Goal: Information Seeking & Learning: Learn about a topic

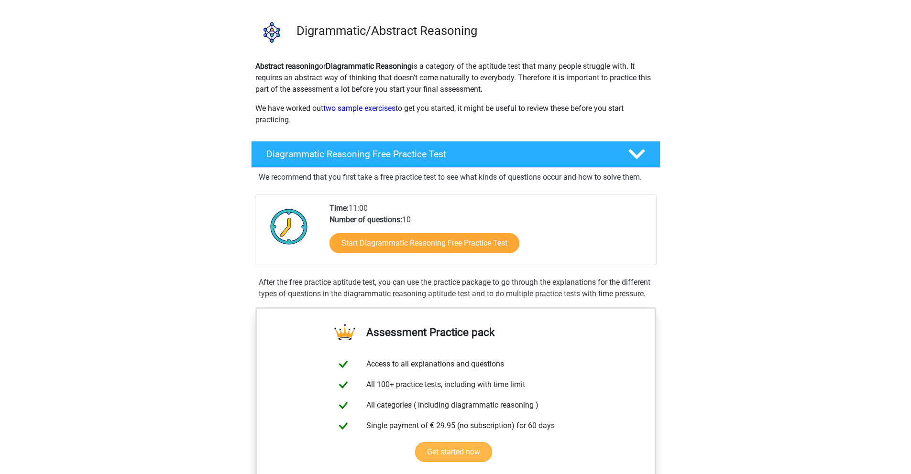
scroll to position [113, 0]
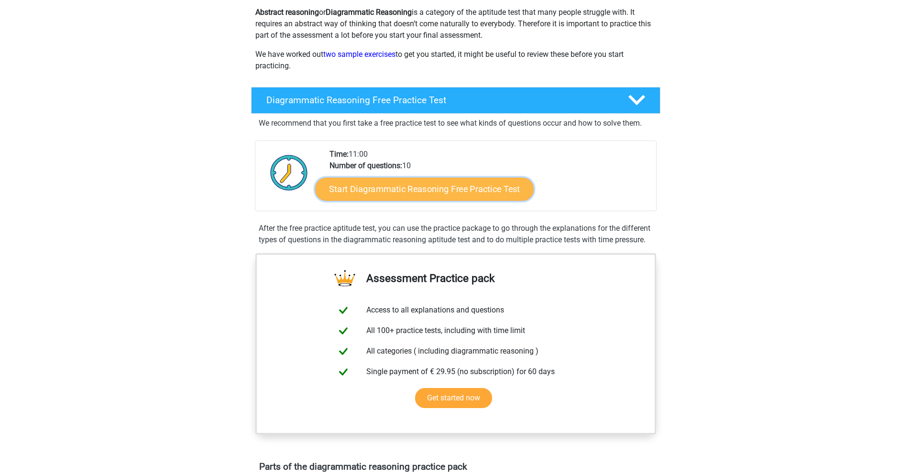
click at [469, 200] on link "Start Diagrammatic Reasoning Free Practice Test" at bounding box center [424, 188] width 219 height 23
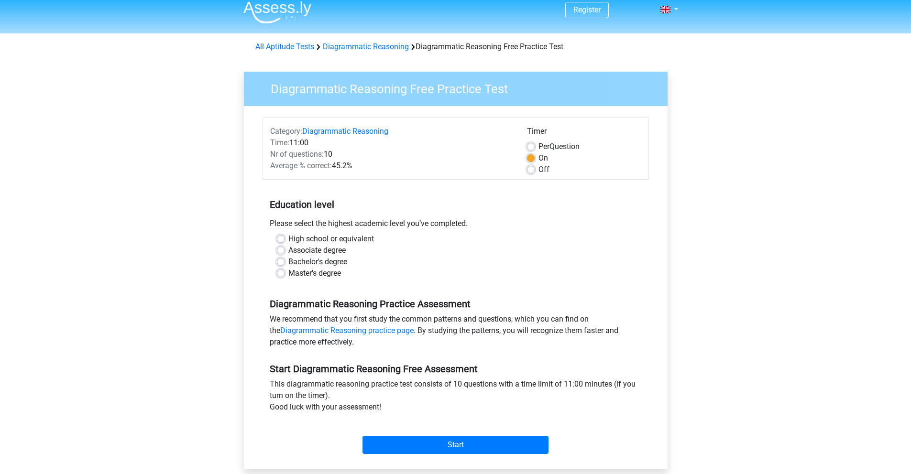
scroll to position [22, 0]
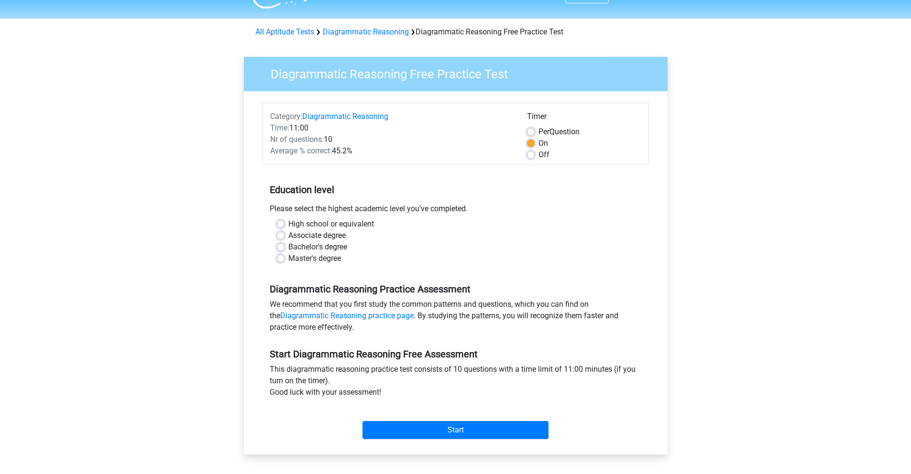
click at [333, 264] on label "Master's degree" at bounding box center [314, 258] width 53 height 11
click at [285, 263] on input "Master's degree" at bounding box center [281, 258] width 8 height 10
radio input "true"
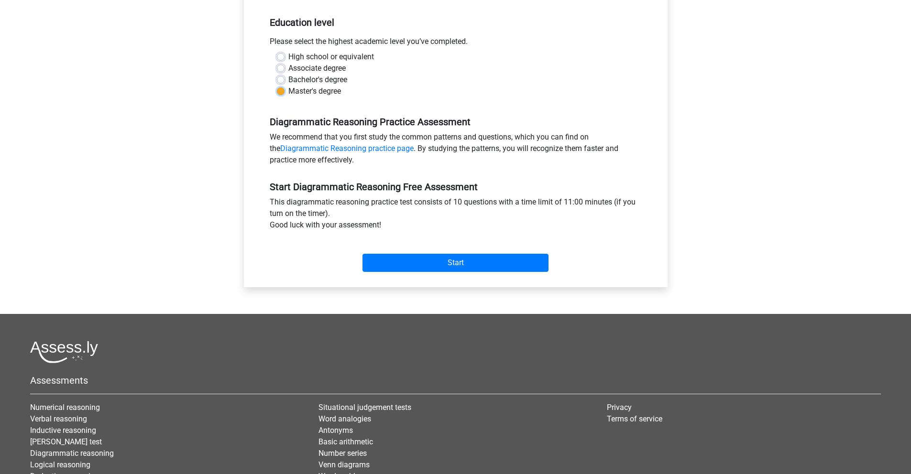
scroll to position [0, 0]
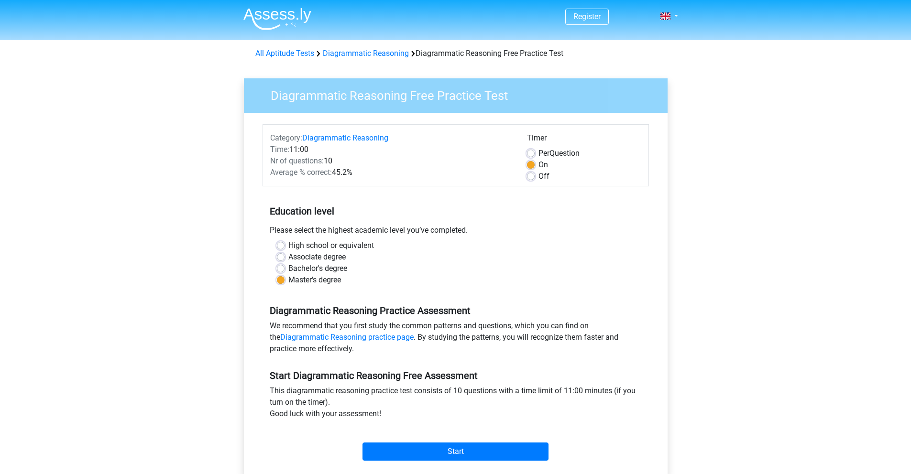
click at [538, 159] on label "Per Question" at bounding box center [558, 153] width 41 height 11
click at [530, 157] on input "Per Question" at bounding box center [531, 153] width 8 height 10
radio input "true"
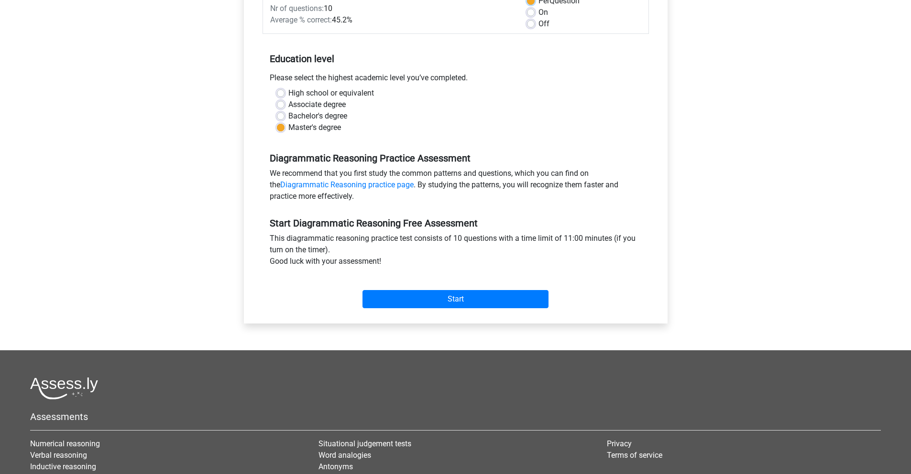
scroll to position [175, 0]
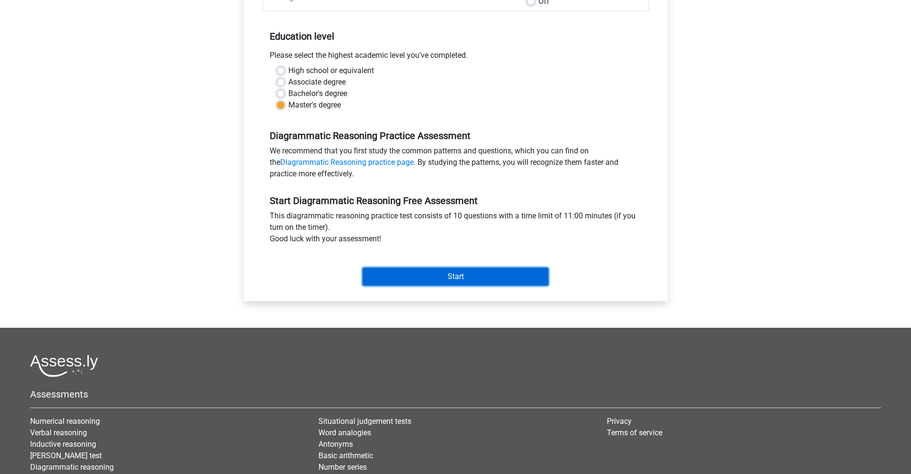
click at [433, 286] on input "Start" at bounding box center [455, 277] width 186 height 18
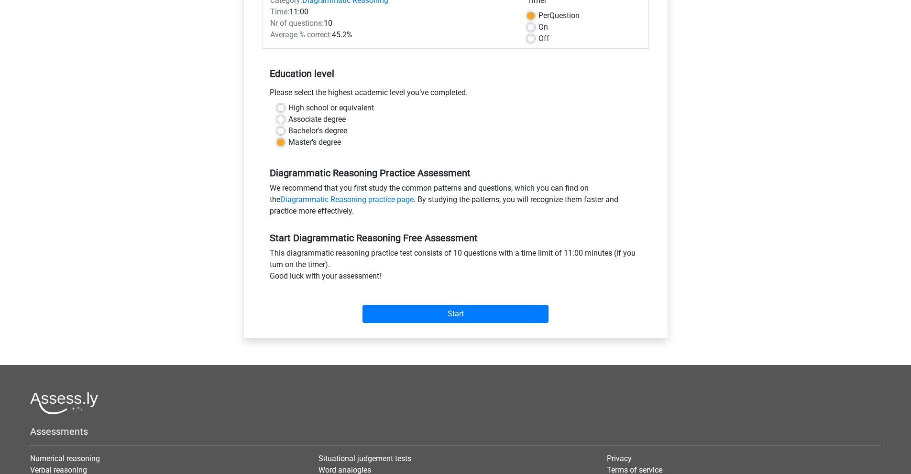
scroll to position [57, 0]
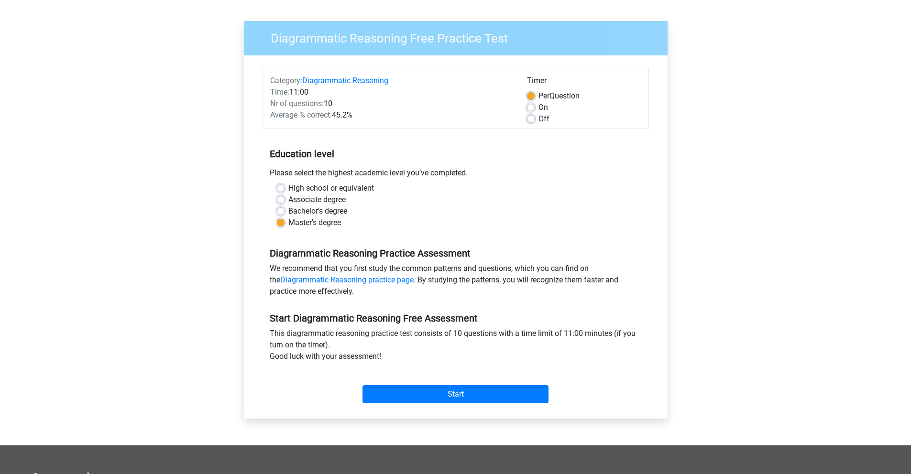
click at [541, 125] on label "Off" at bounding box center [543, 118] width 11 height 11
click at [535, 123] on input "Off" at bounding box center [531, 118] width 8 height 10
radio input "true"
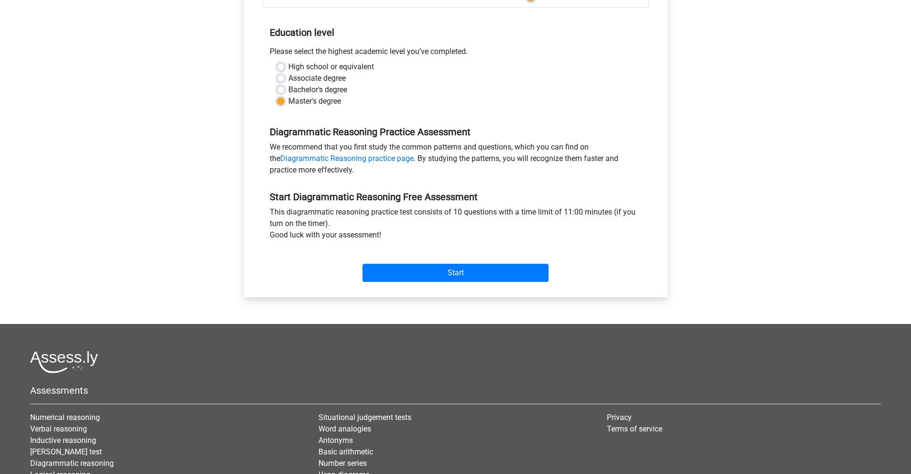
scroll to position [180, 0]
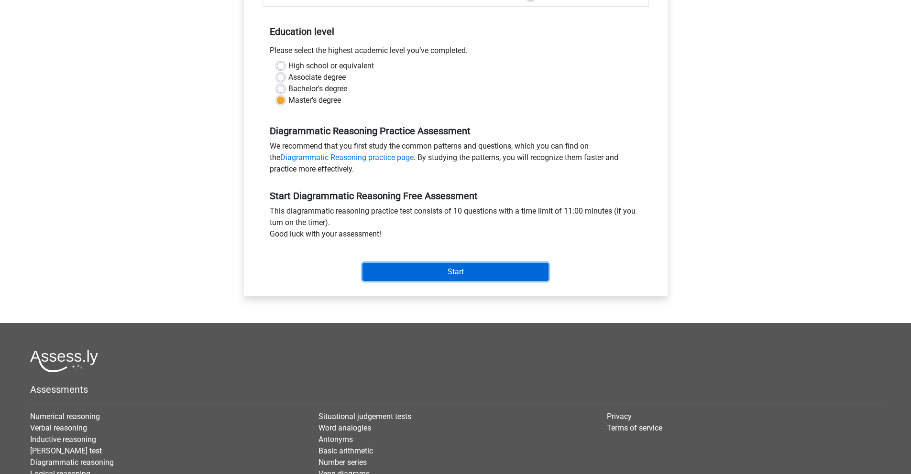
click at [439, 281] on input "Start" at bounding box center [455, 272] width 186 height 18
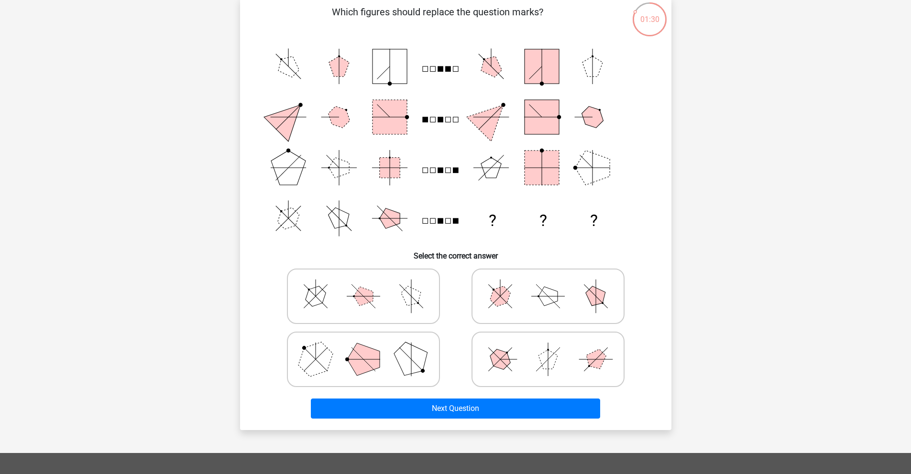
scroll to position [72, 0]
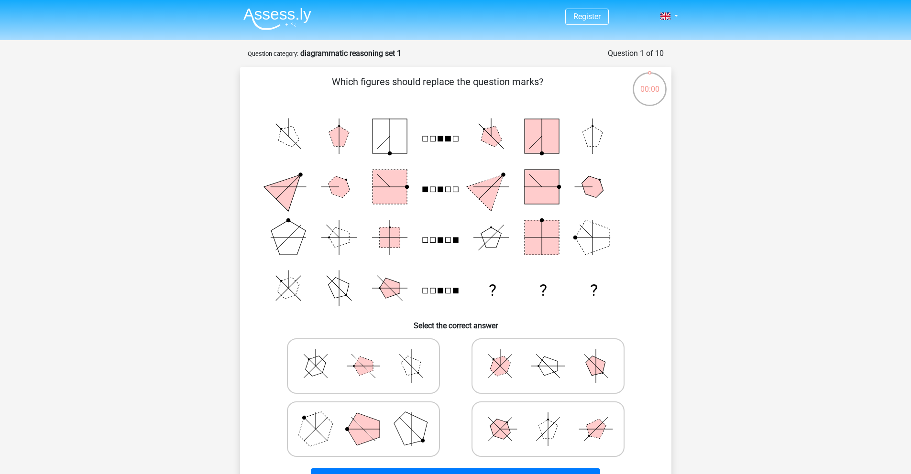
scroll to position [72, 0]
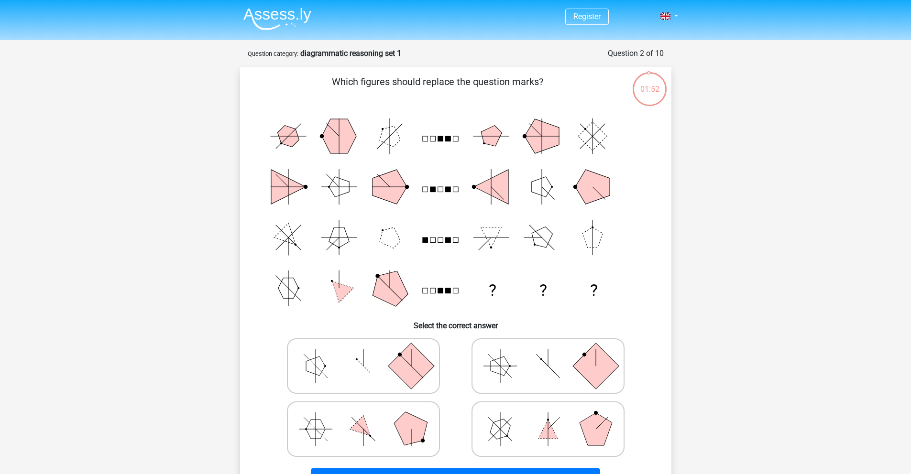
click at [414, 384] on rect at bounding box center [411, 366] width 46 height 46
click at [370, 354] on input "radio" at bounding box center [366, 351] width 6 height 6
radio input "true"
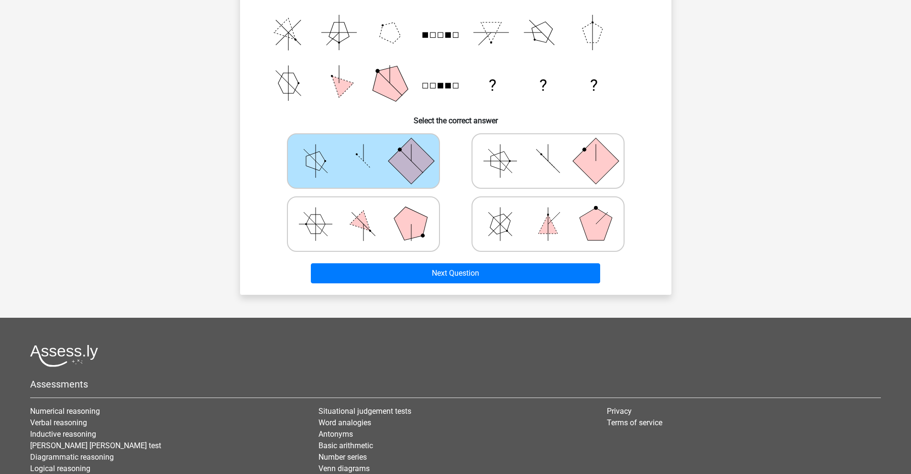
scroll to position [221, 0]
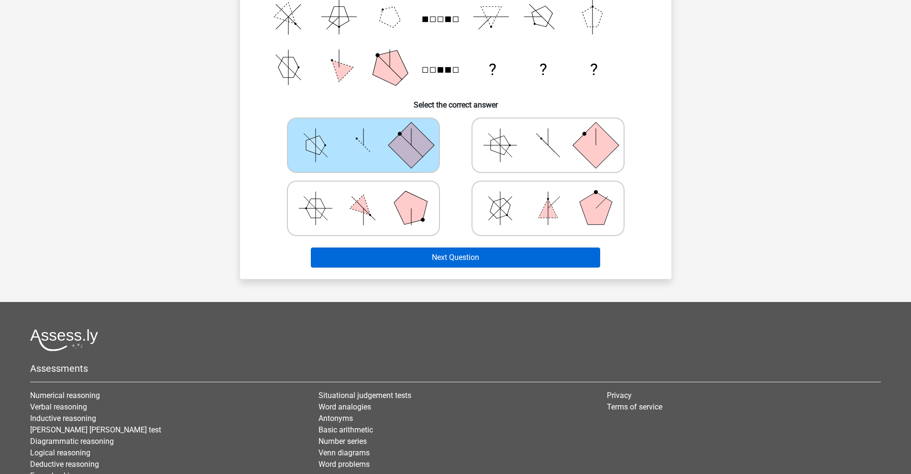
click at [458, 263] on div "Next Question" at bounding box center [455, 256] width 401 height 32
click at [455, 268] on button "Next Question" at bounding box center [455, 258] width 289 height 20
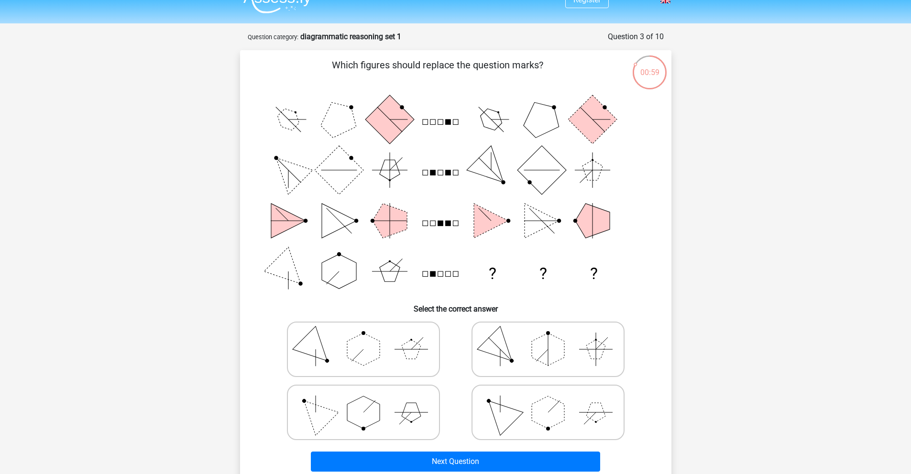
scroll to position [24, 0]
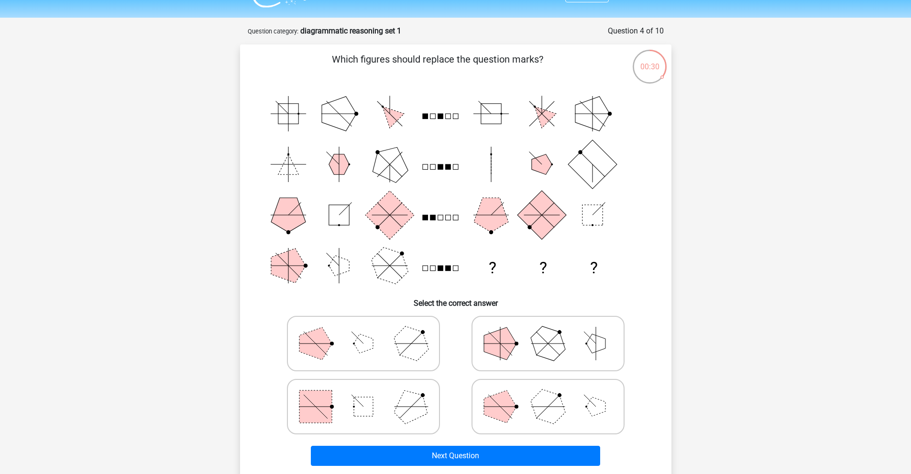
scroll to position [23, 0]
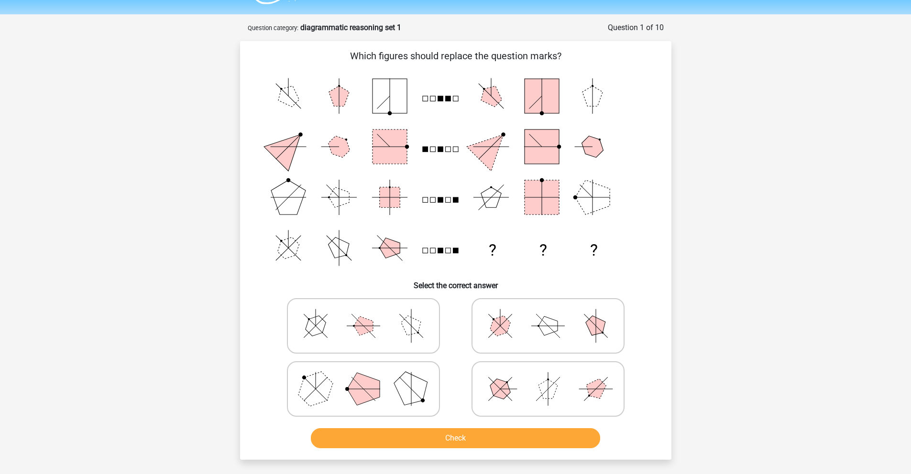
scroll to position [28, 0]
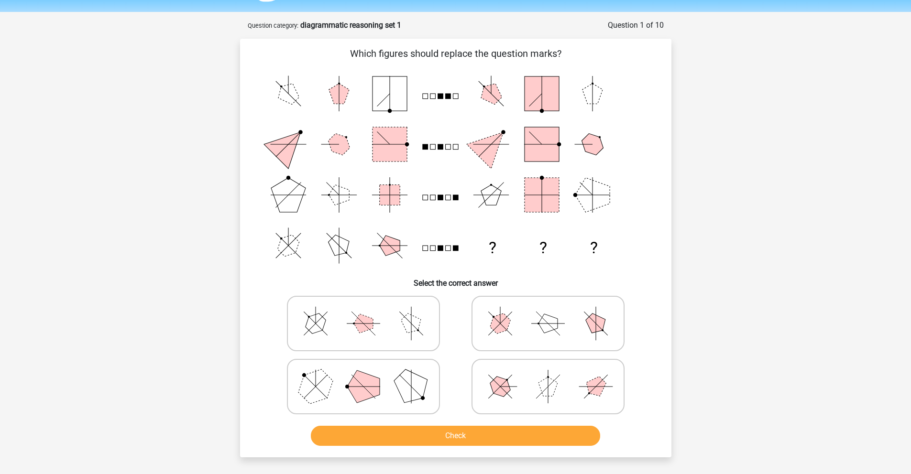
click at [363, 395] on polygon at bounding box center [363, 387] width 33 height 33
click at [363, 375] on input "radio" at bounding box center [366, 372] width 6 height 6
radio input "true"
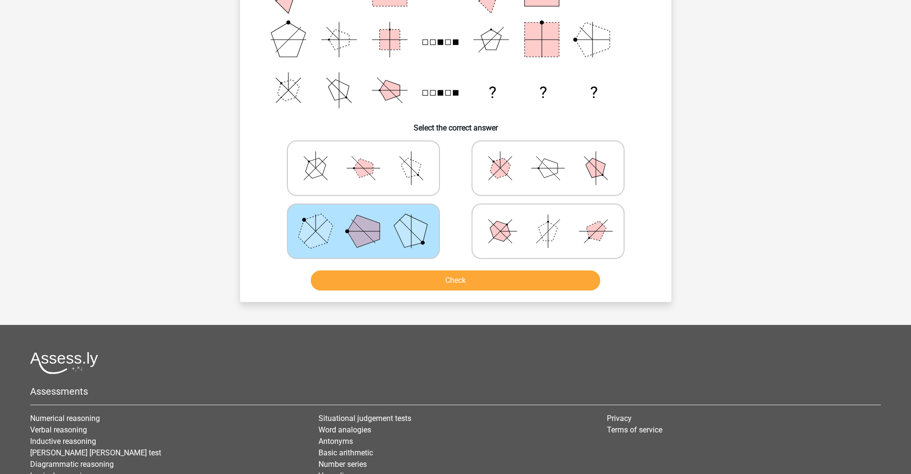
scroll to position [309, 0]
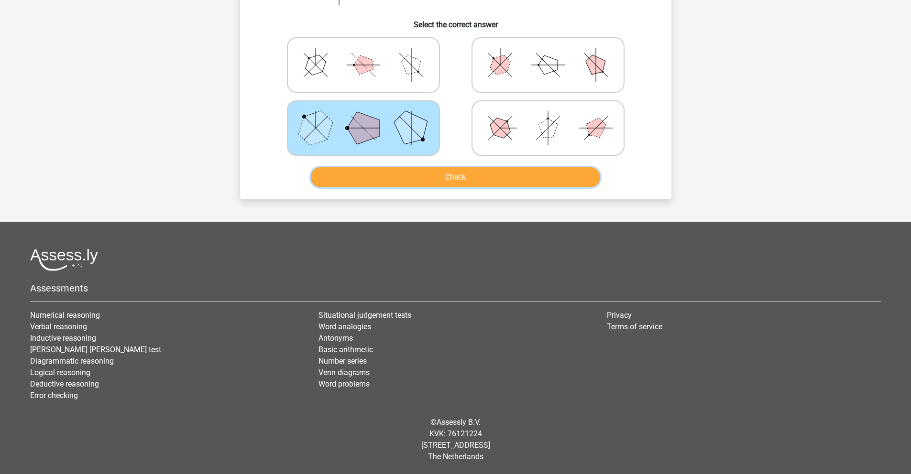
click at [490, 181] on button "Check" at bounding box center [455, 177] width 289 height 20
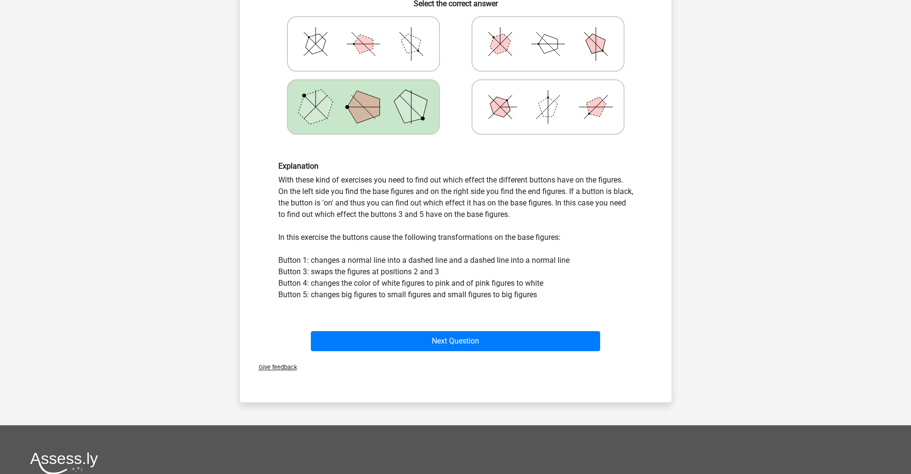
scroll to position [307, 0]
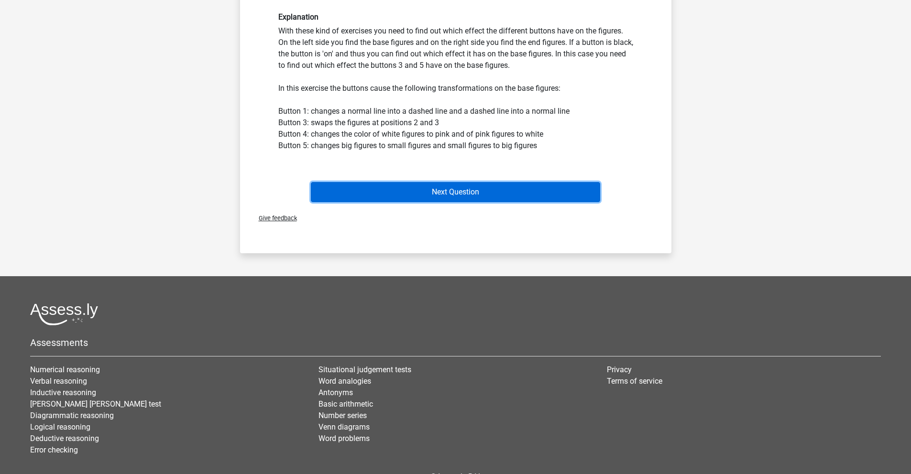
click at [480, 202] on button "Next Question" at bounding box center [455, 192] width 289 height 20
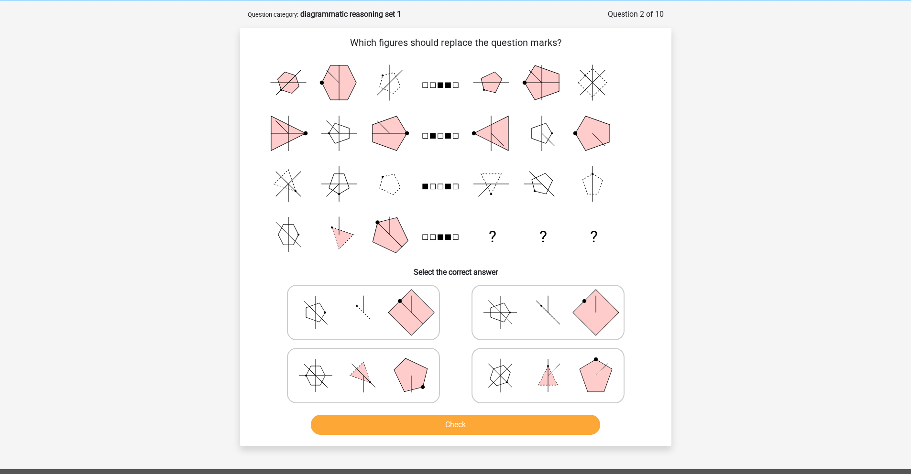
scroll to position [39, 0]
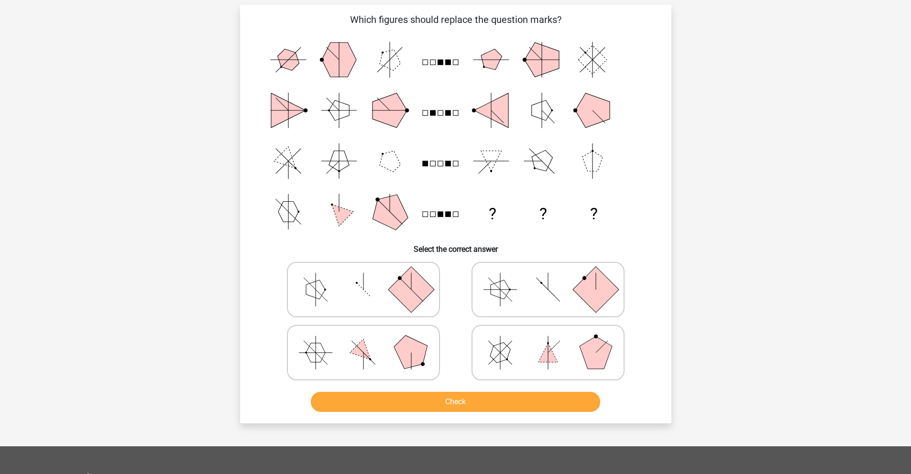
scroll to position [60, 0]
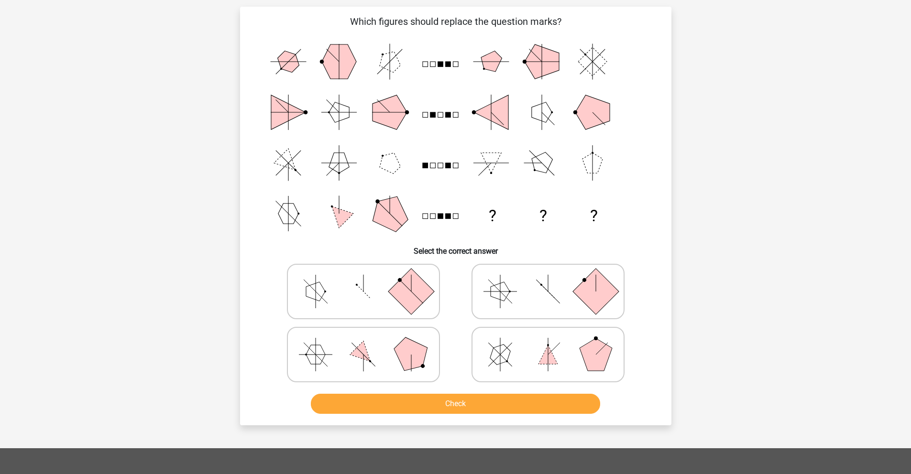
click at [379, 314] on icon at bounding box center [363, 292] width 143 height 48
click at [370, 280] on input "radio" at bounding box center [366, 277] width 6 height 6
radio input "true"
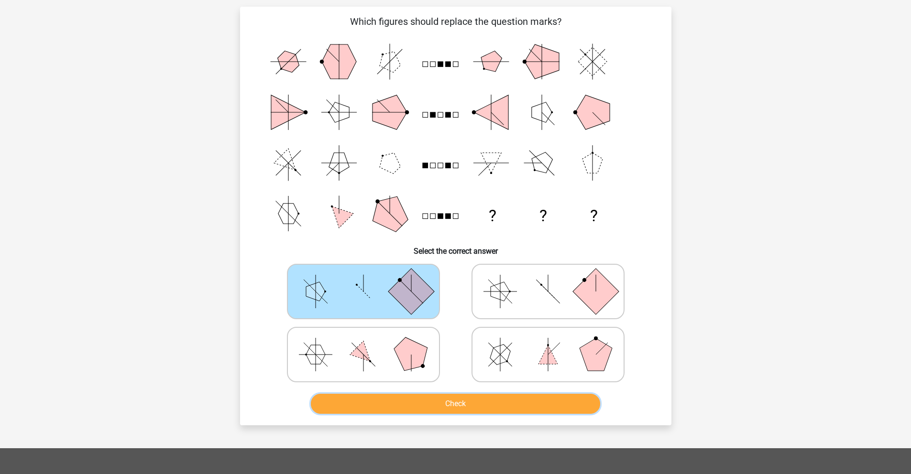
click at [448, 414] on button "Check" at bounding box center [455, 404] width 289 height 20
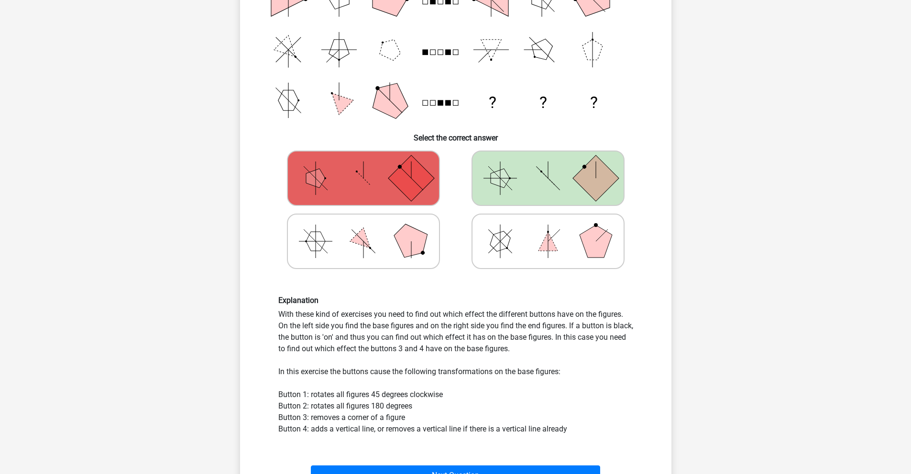
scroll to position [186, 0]
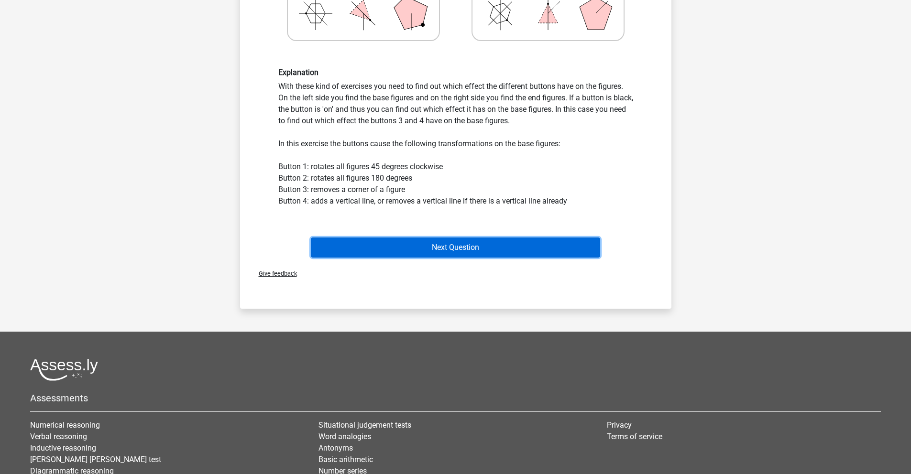
click at [501, 258] on button "Next Question" at bounding box center [455, 248] width 289 height 20
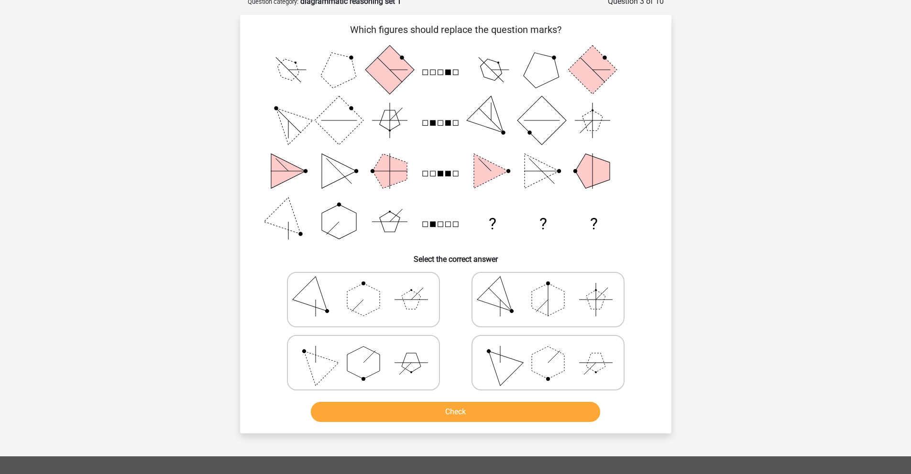
scroll to position [50, 0]
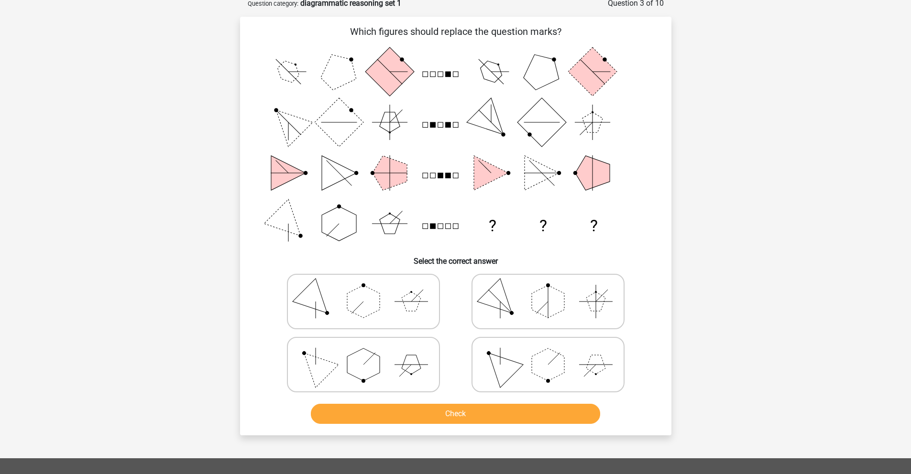
click at [410, 372] on icon at bounding box center [363, 365] width 143 height 48
click at [370, 353] on input "radio" at bounding box center [366, 350] width 6 height 6
radio input "true"
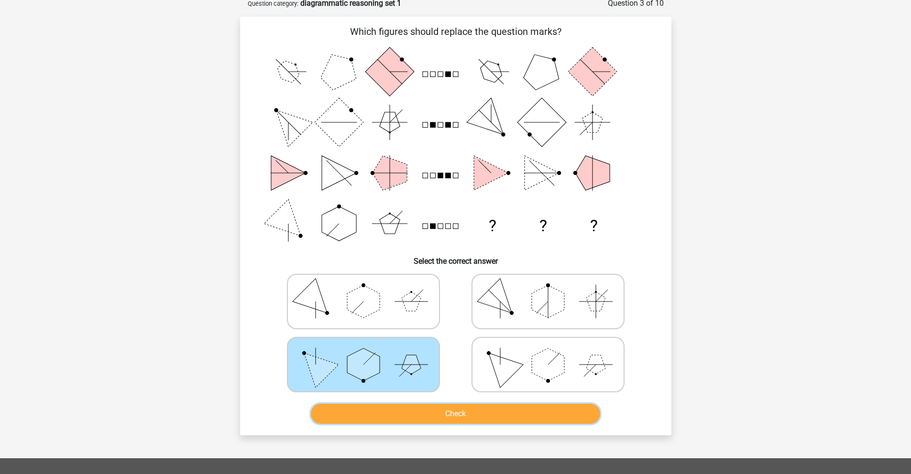
click at [472, 424] on button "Check" at bounding box center [455, 414] width 289 height 20
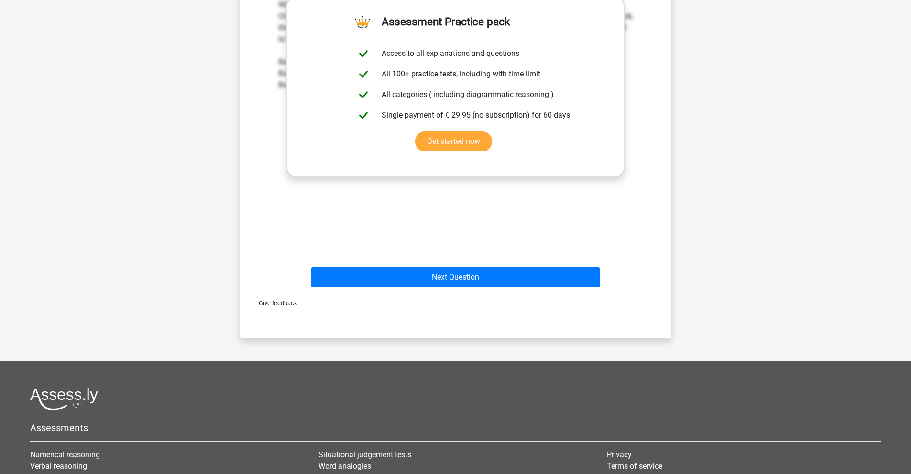
scroll to position [604, 0]
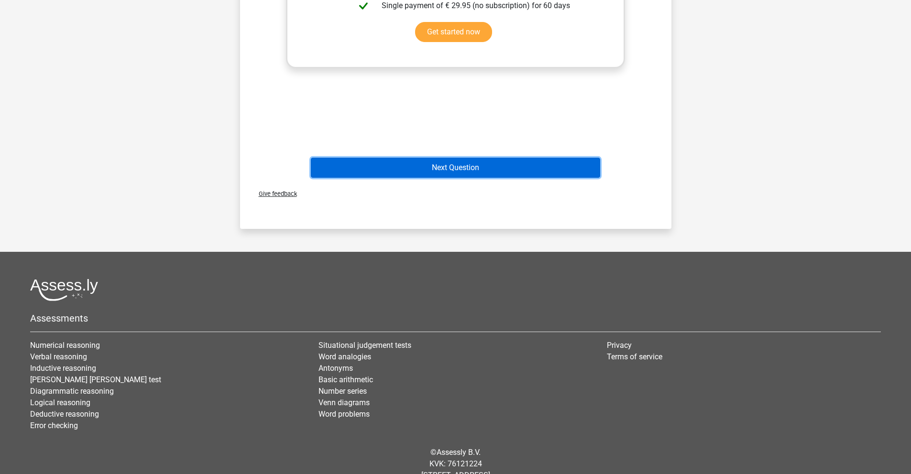
click at [480, 178] on button "Next Question" at bounding box center [455, 168] width 289 height 20
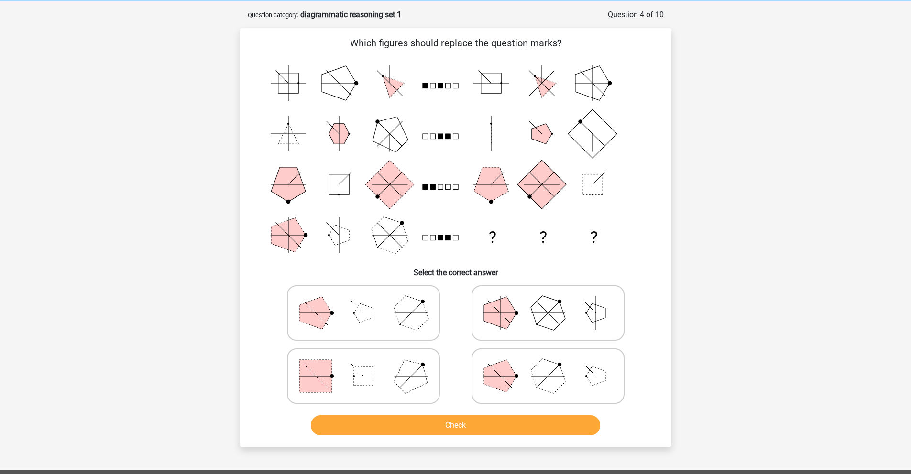
scroll to position [61, 0]
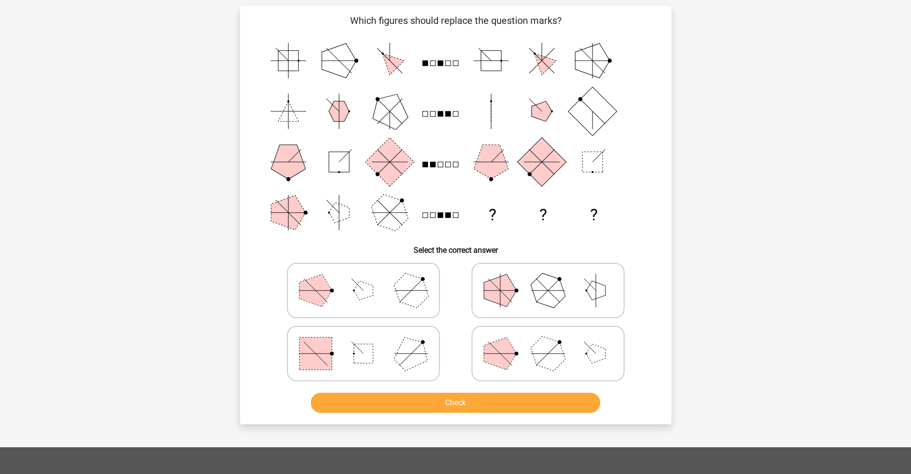
click at [425, 373] on polygon at bounding box center [411, 353] width 46 height 46
click at [370, 342] on input "radio" at bounding box center [366, 339] width 6 height 6
radio input "true"
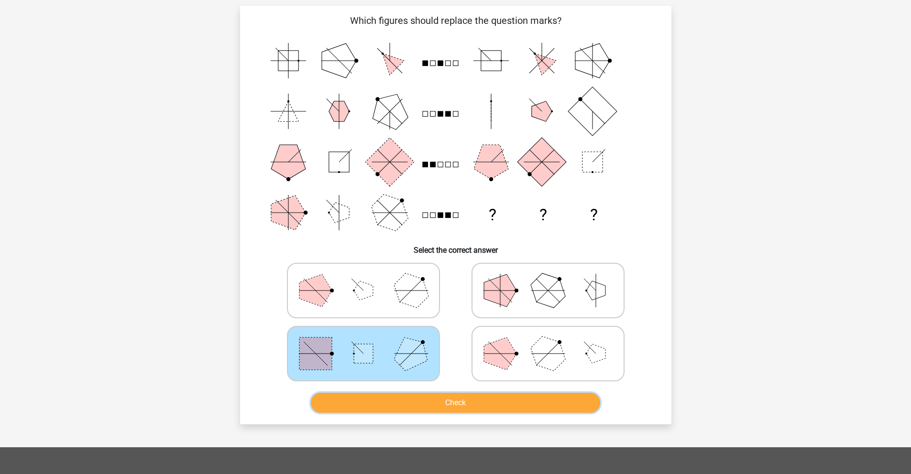
click at [434, 413] on button "Check" at bounding box center [455, 403] width 289 height 20
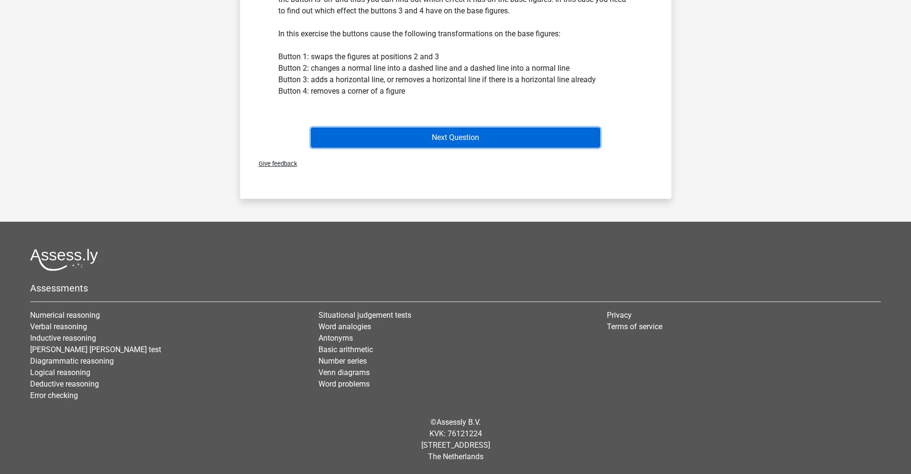
click at [459, 148] on button "Next Question" at bounding box center [455, 138] width 289 height 20
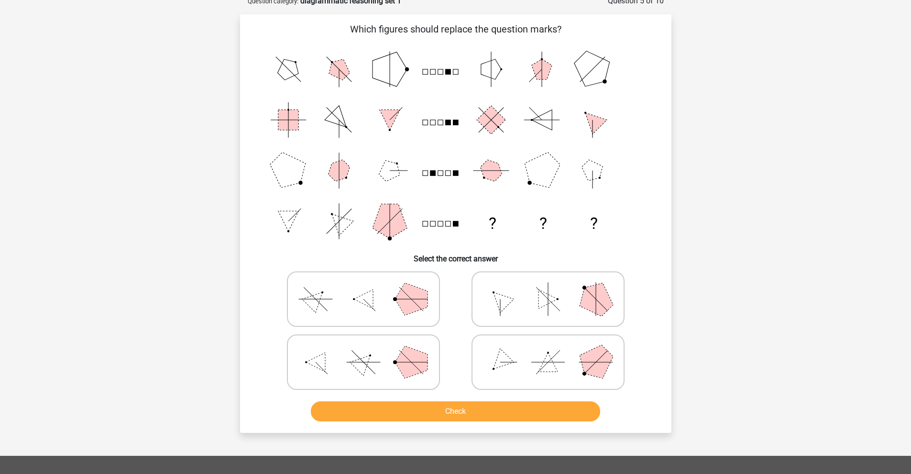
scroll to position [52, 0]
click at [409, 363] on icon at bounding box center [363, 363] width 143 height 48
click at [370, 351] on input "radio" at bounding box center [366, 348] width 6 height 6
radio input "true"
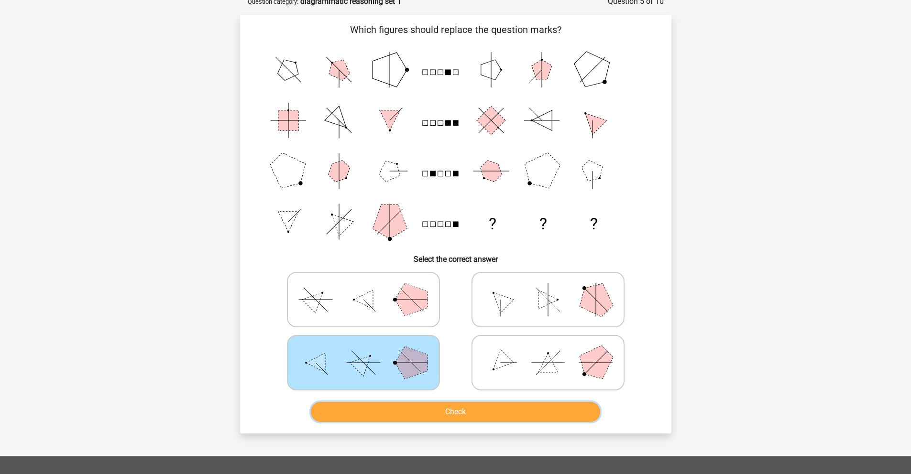
click at [440, 422] on button "Check" at bounding box center [455, 412] width 289 height 20
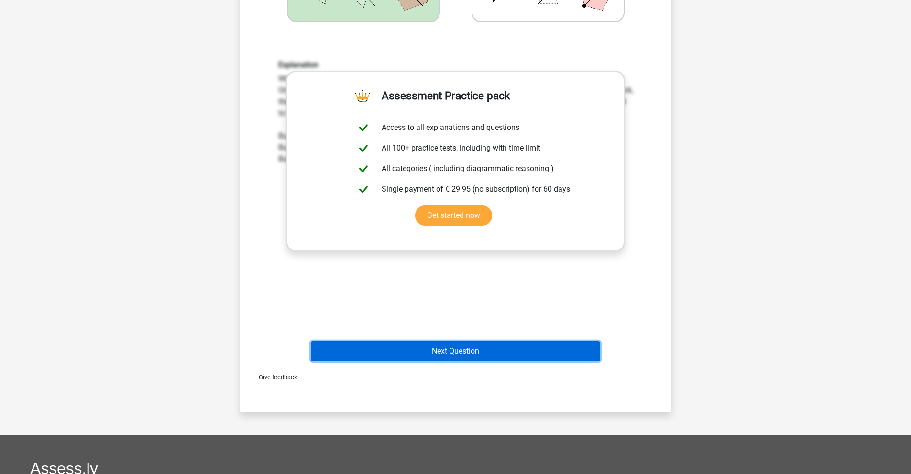
click at [503, 361] on button "Next Question" at bounding box center [455, 351] width 289 height 20
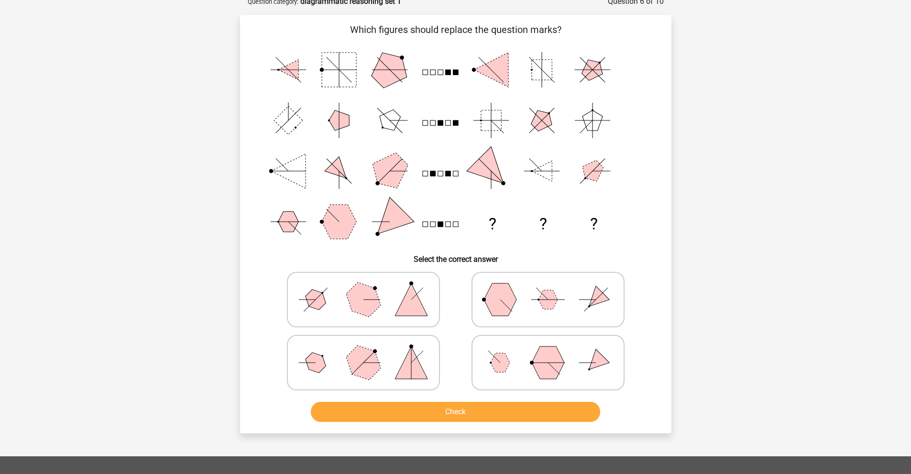
click at [389, 377] on icon at bounding box center [363, 363] width 143 height 48
click at [370, 351] on input "radio" at bounding box center [366, 348] width 6 height 6
radio input "true"
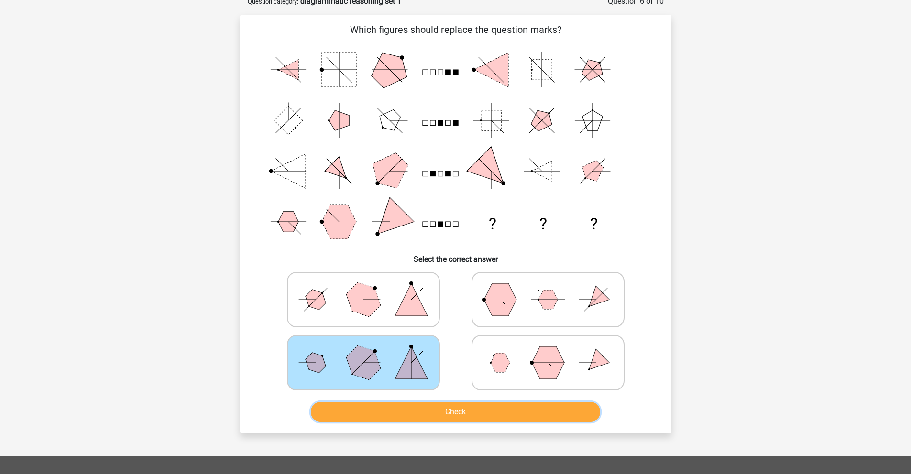
click at [465, 422] on button "Check" at bounding box center [455, 412] width 289 height 20
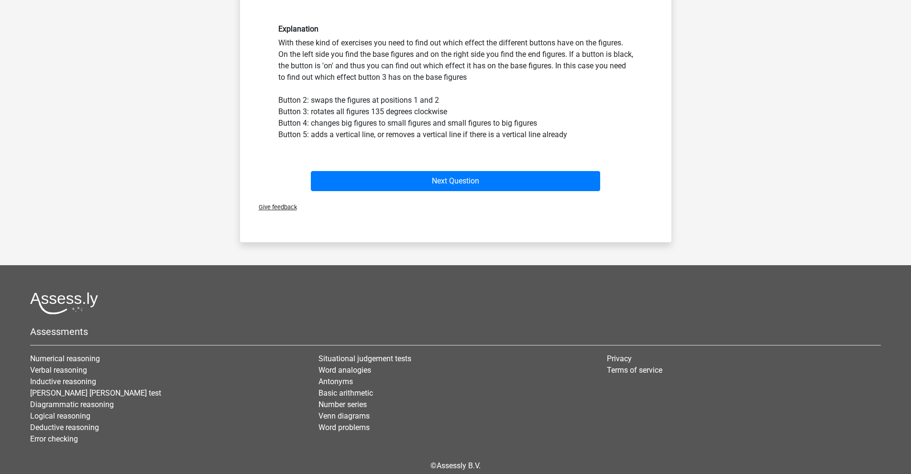
scroll to position [456, 0]
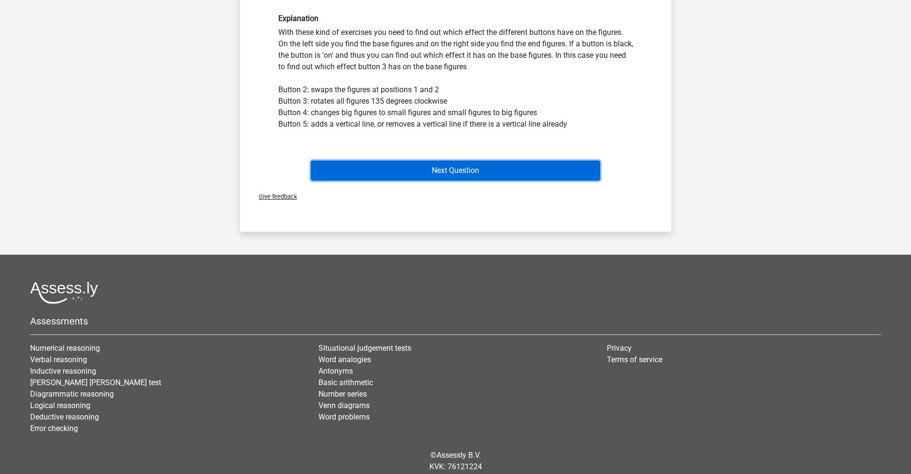
click at [419, 181] on button "Next Question" at bounding box center [455, 171] width 289 height 20
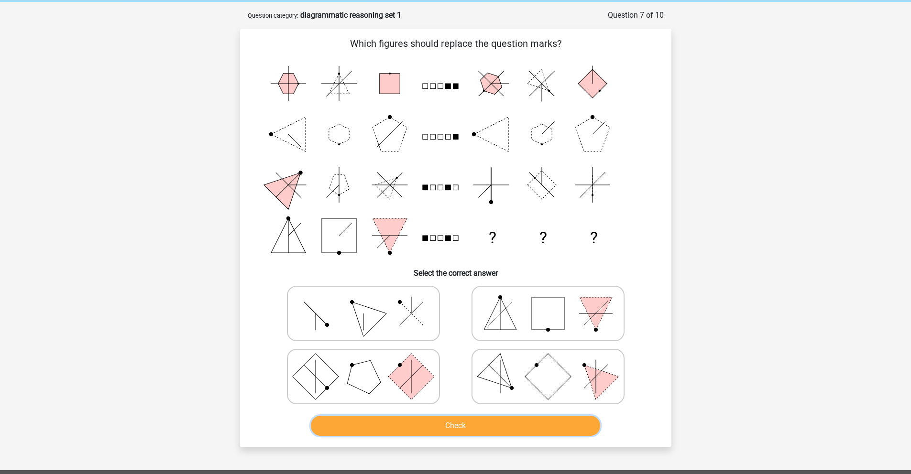
scroll to position [31, 0]
